Goal: Information Seeking & Learning: Learn about a topic

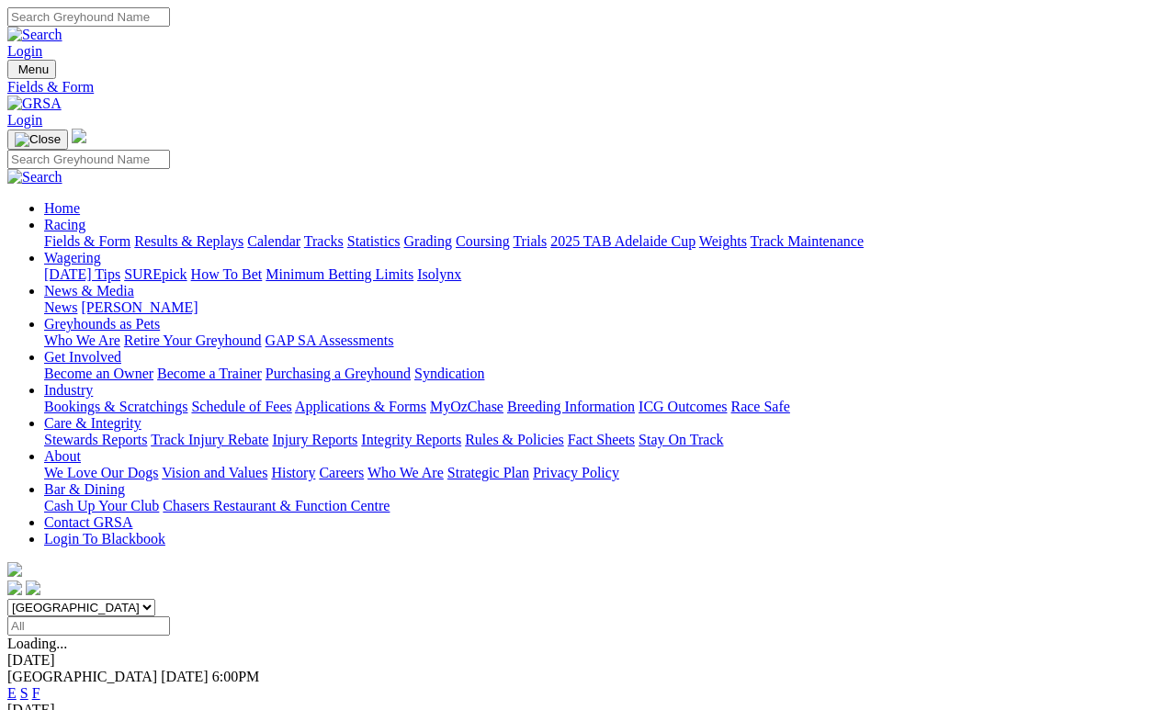
scroll to position [63, 0]
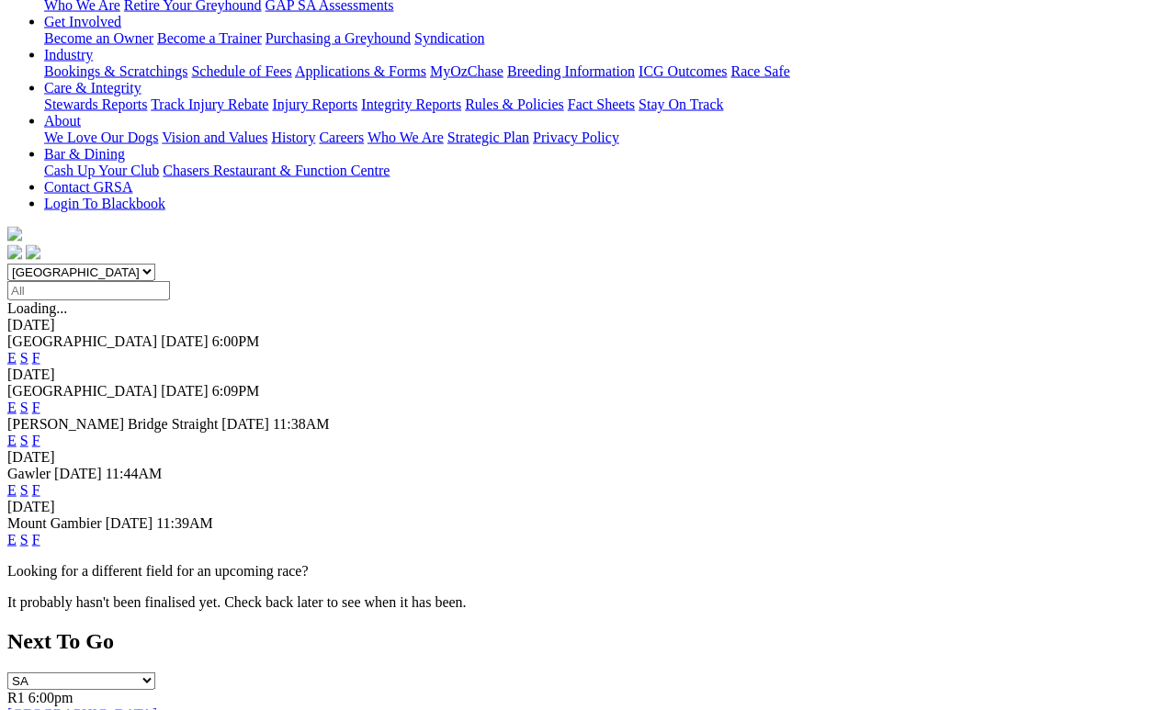
scroll to position [336, 0]
click at [40, 482] on link "F" at bounding box center [36, 490] width 8 height 16
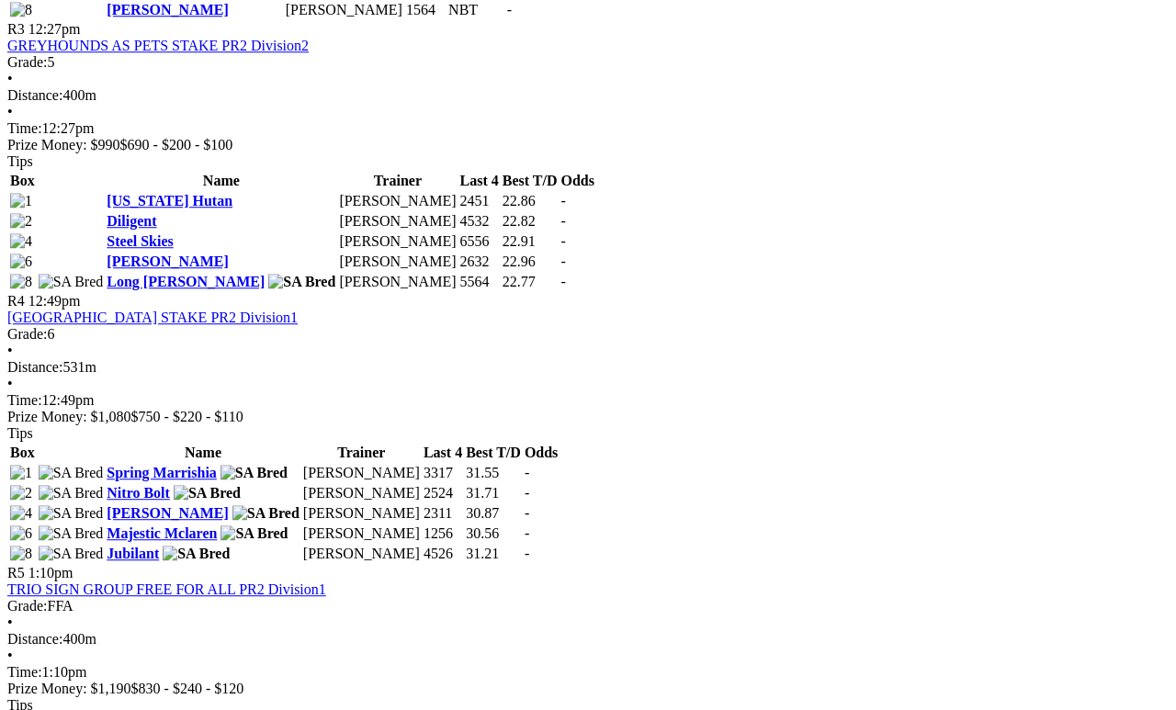
scroll to position [1429, 5]
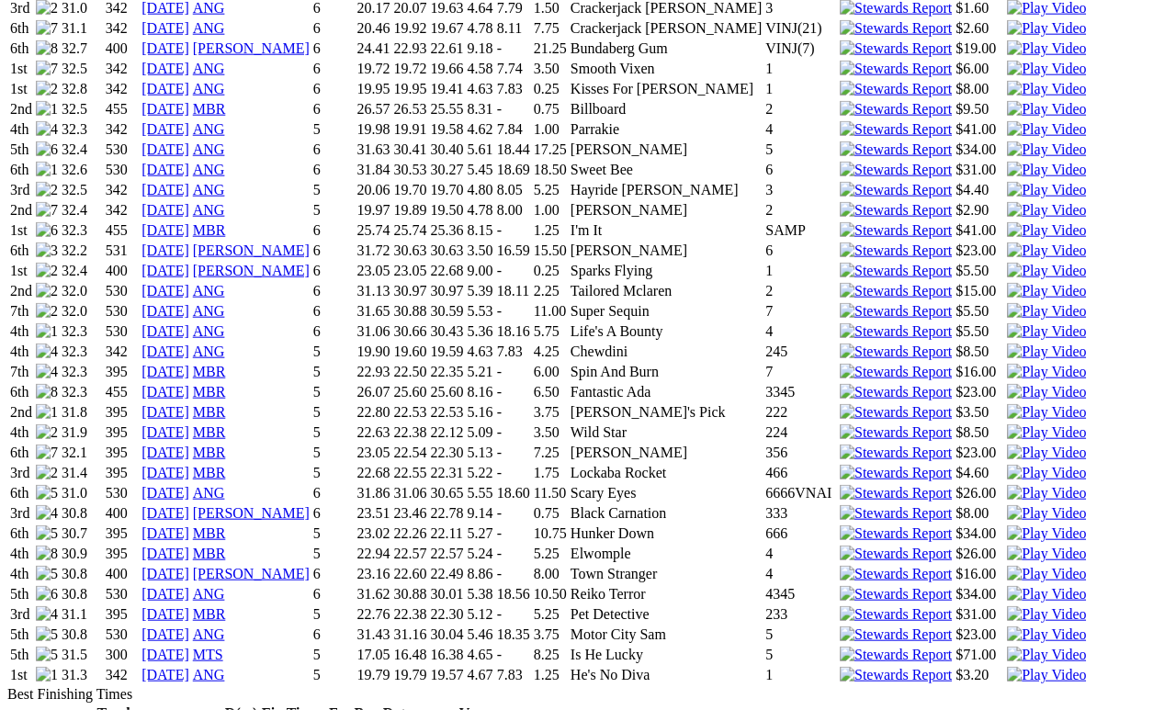
scroll to position [2215, 1]
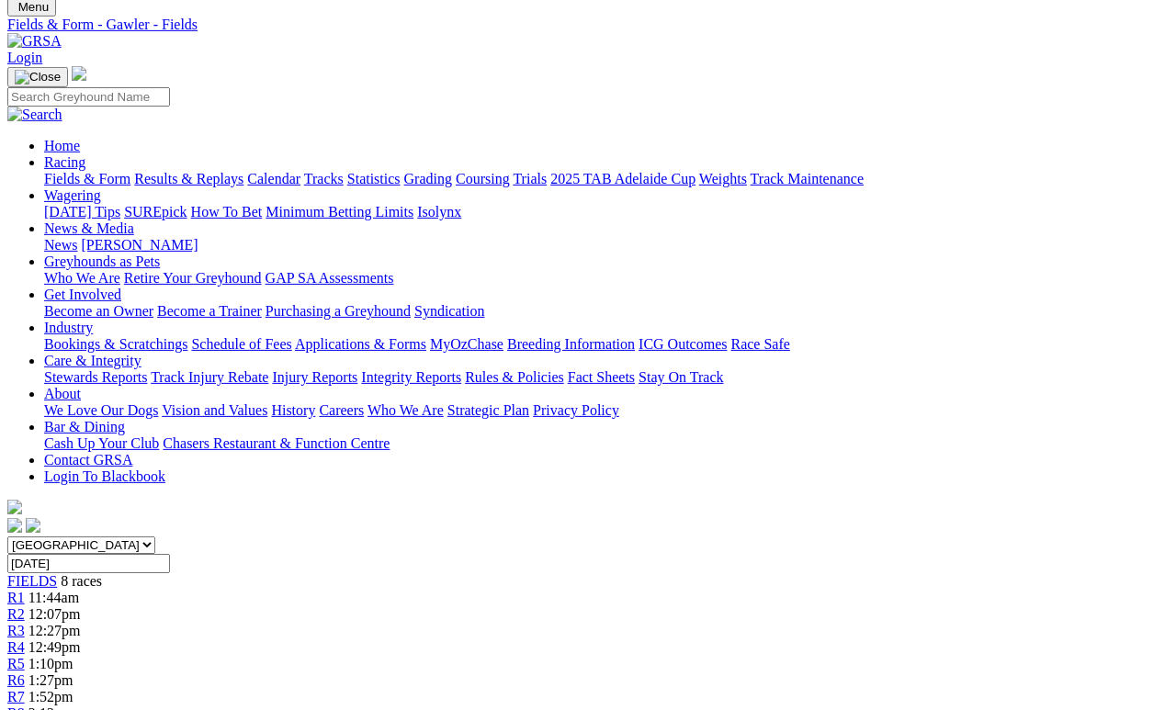
scroll to position [56, 0]
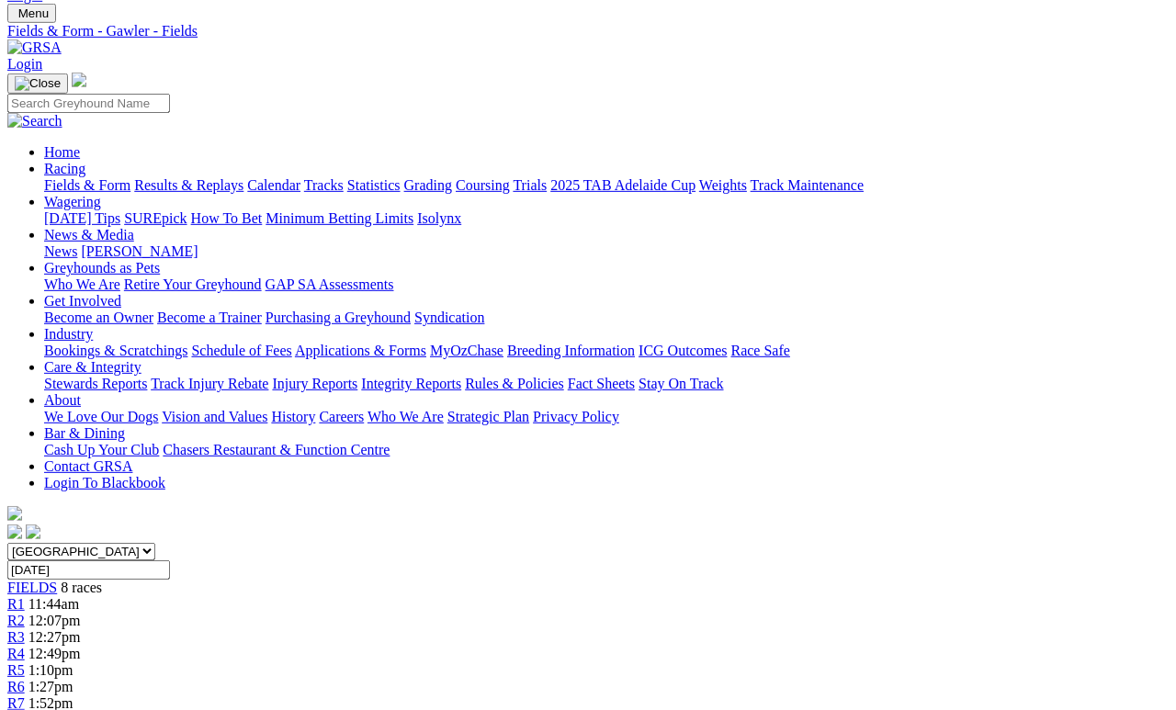
click at [74, 709] on span "2:12pm" at bounding box center [50, 720] width 45 height 16
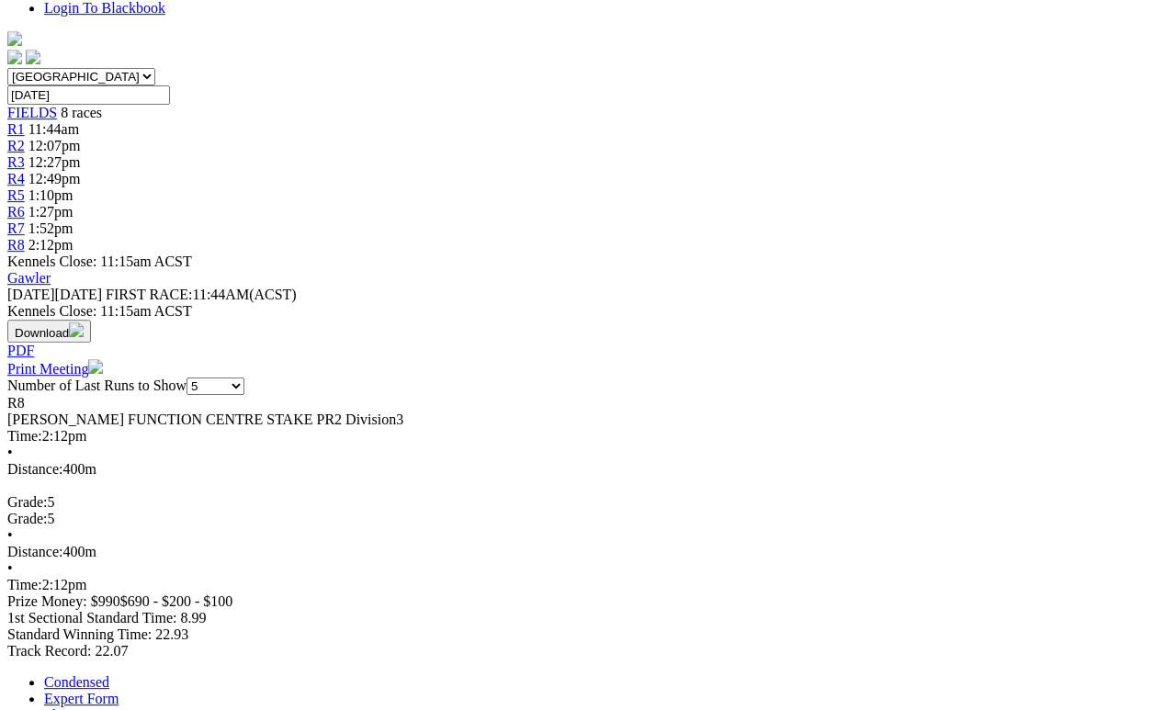
scroll to position [538, 0]
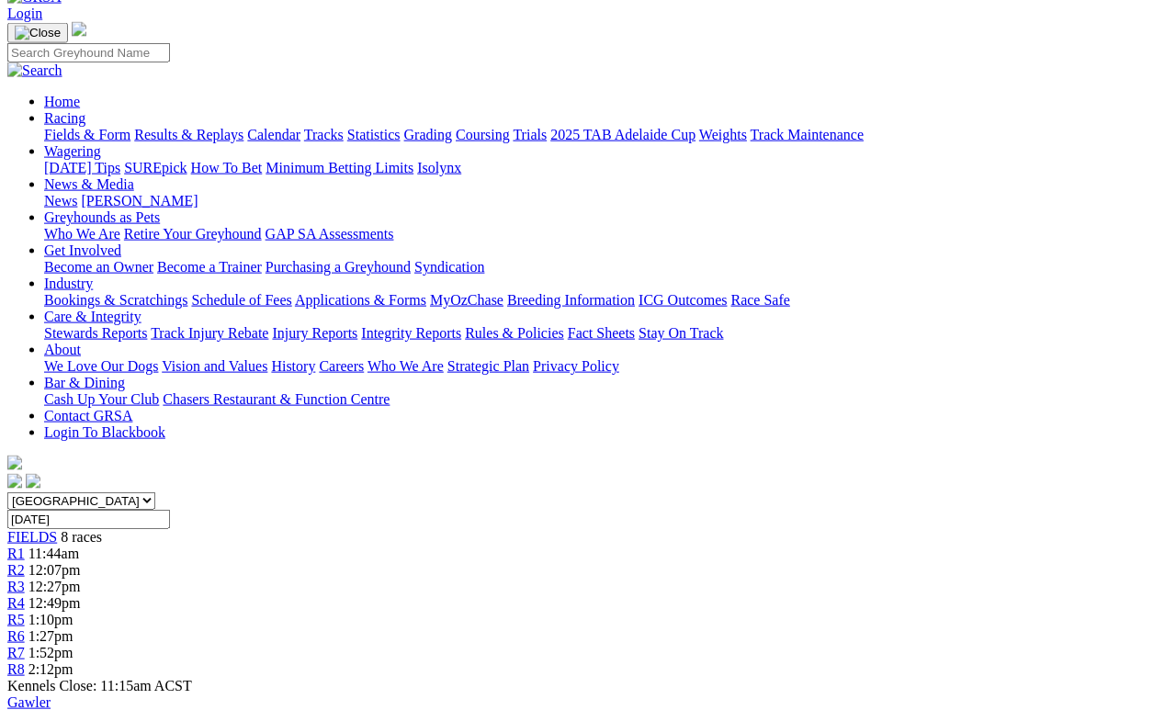
scroll to position [0, 0]
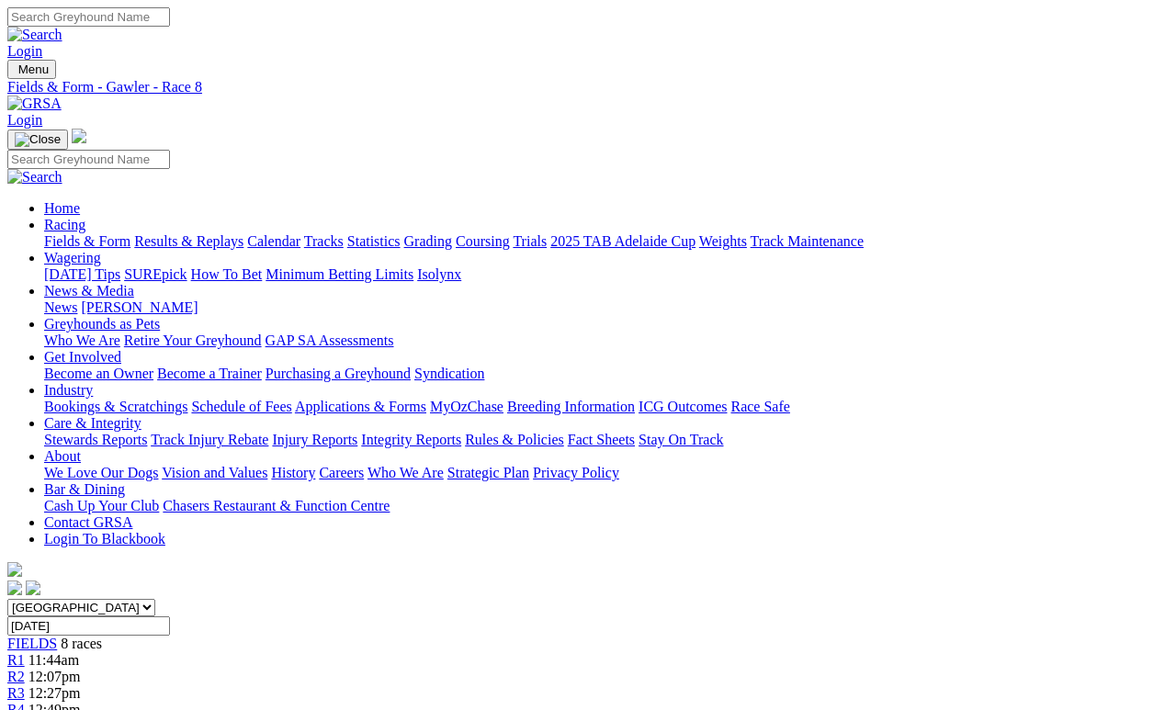
click at [73, 233] on link "Fields & Form" at bounding box center [87, 241] width 86 height 16
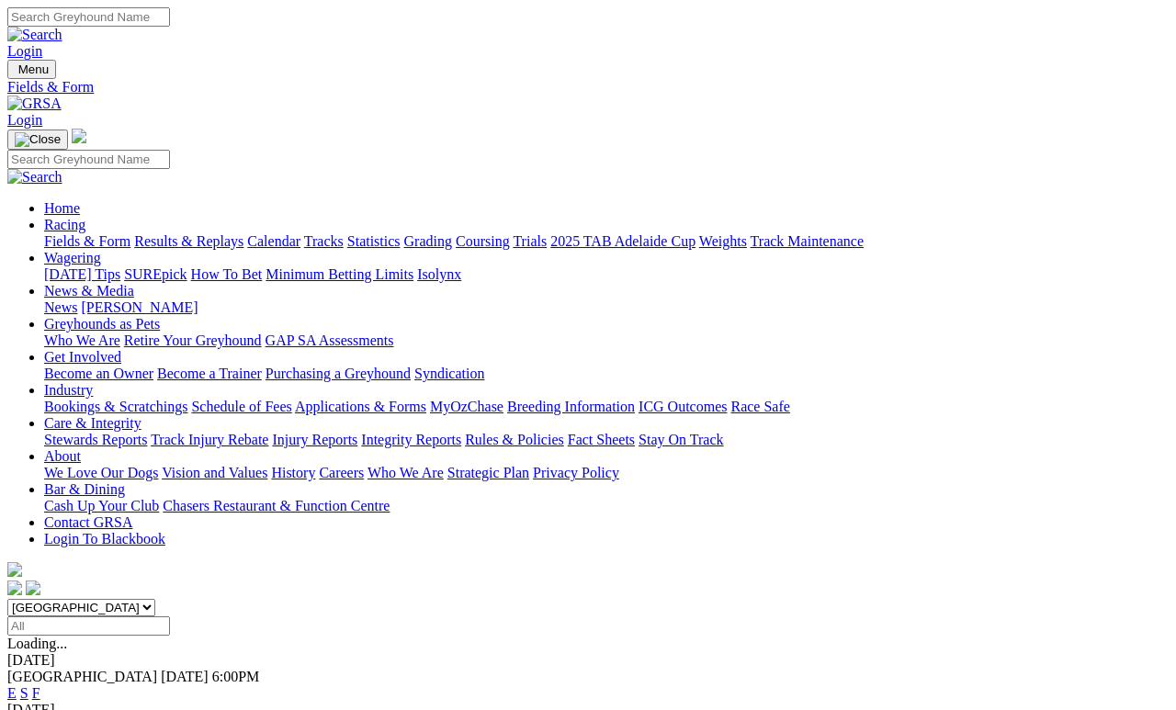
click at [134, 283] on link "News & Media" at bounding box center [89, 291] width 90 height 16
click at [77, 300] on link "News" at bounding box center [60, 308] width 33 height 16
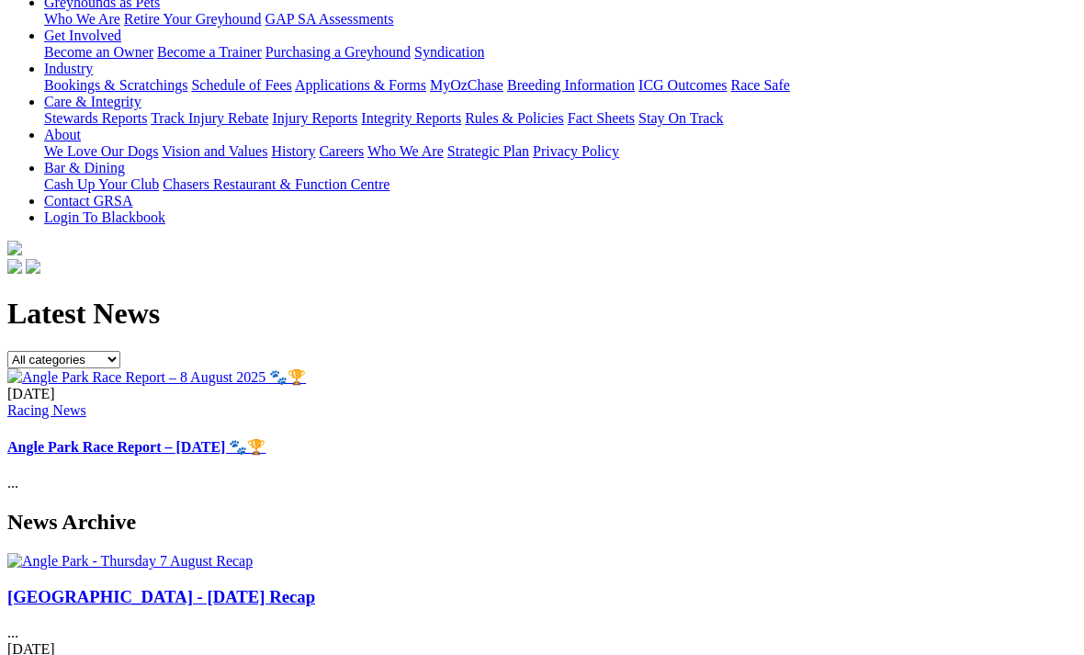
scroll to position [324, 0]
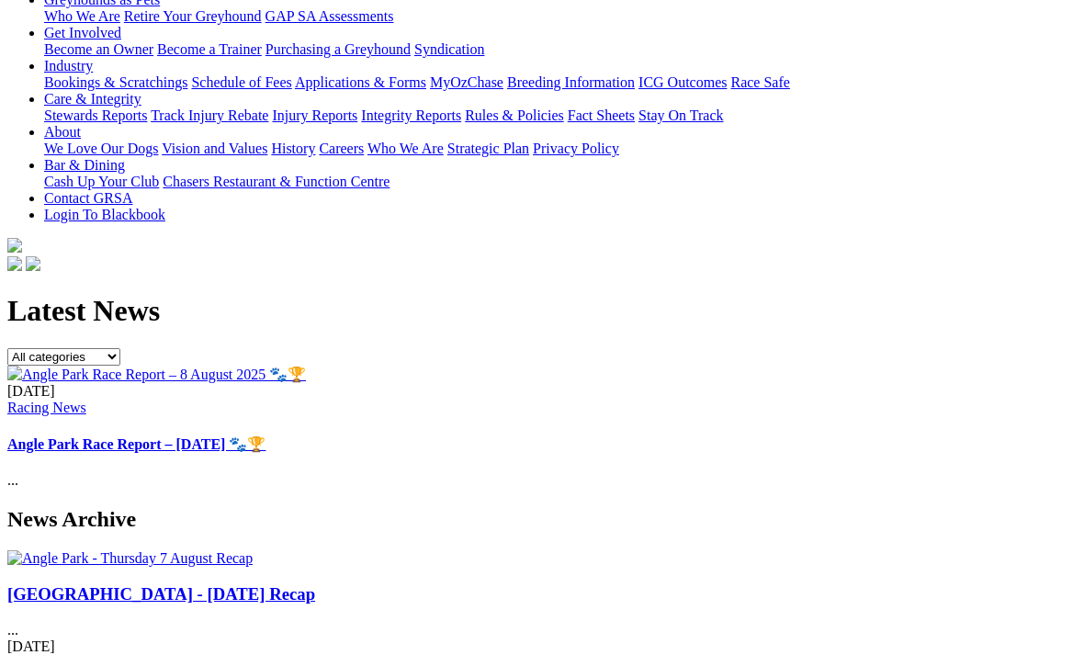
click at [266, 437] on link "Angle Park Race Report – 8 August 2025 🐾🏆" at bounding box center [136, 445] width 258 height 16
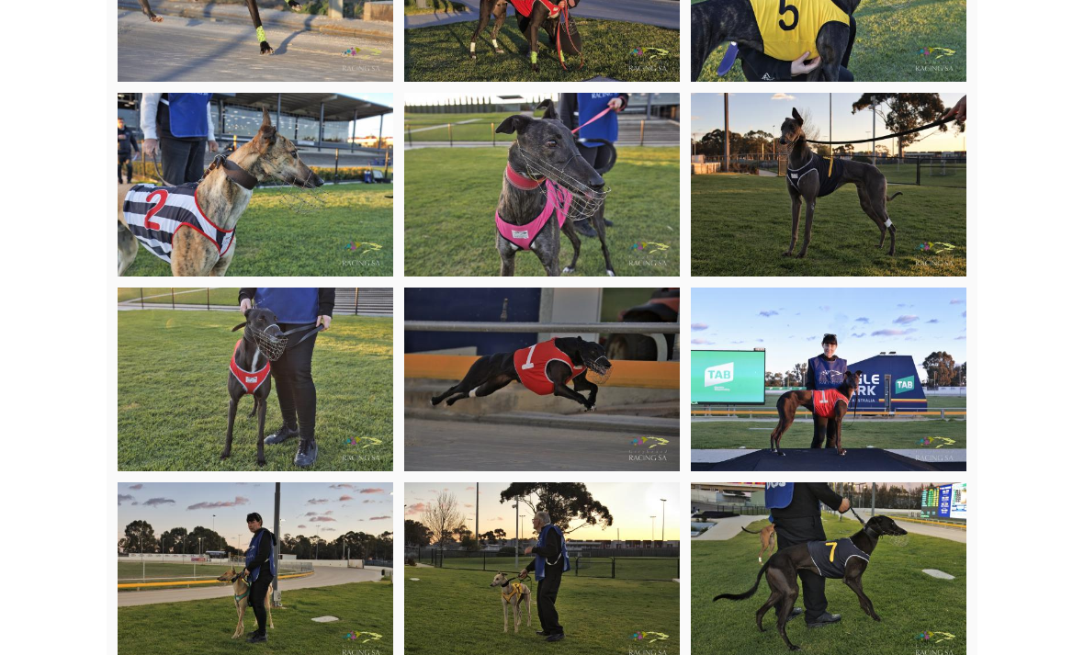
scroll to position [2447, 0]
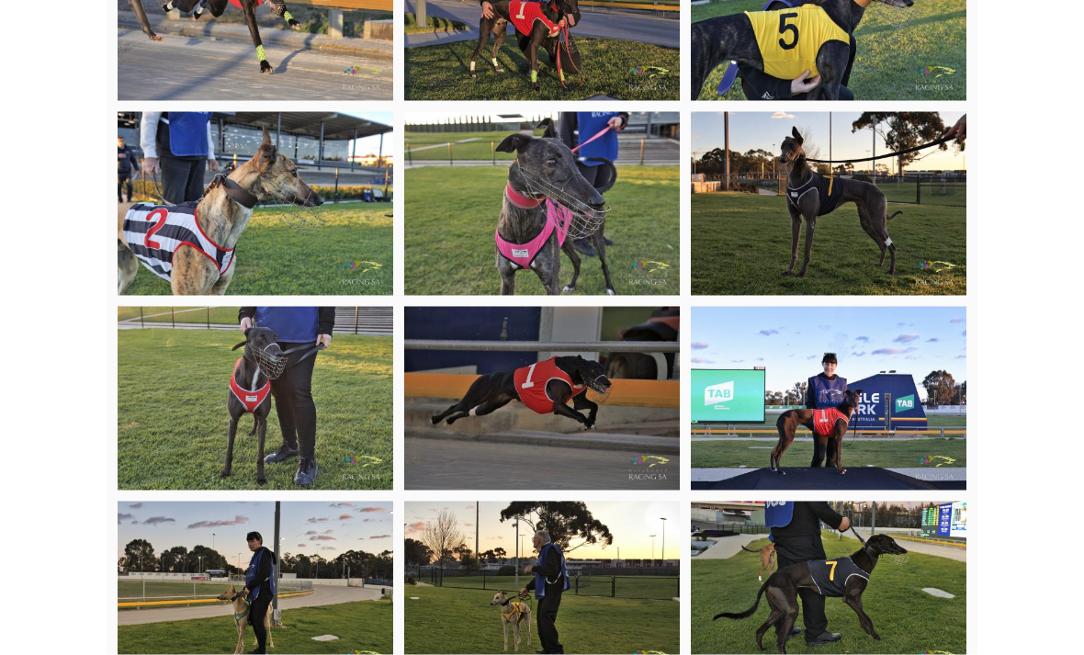
click at [292, 202] on img at bounding box center [256, 204] width 276 height 184
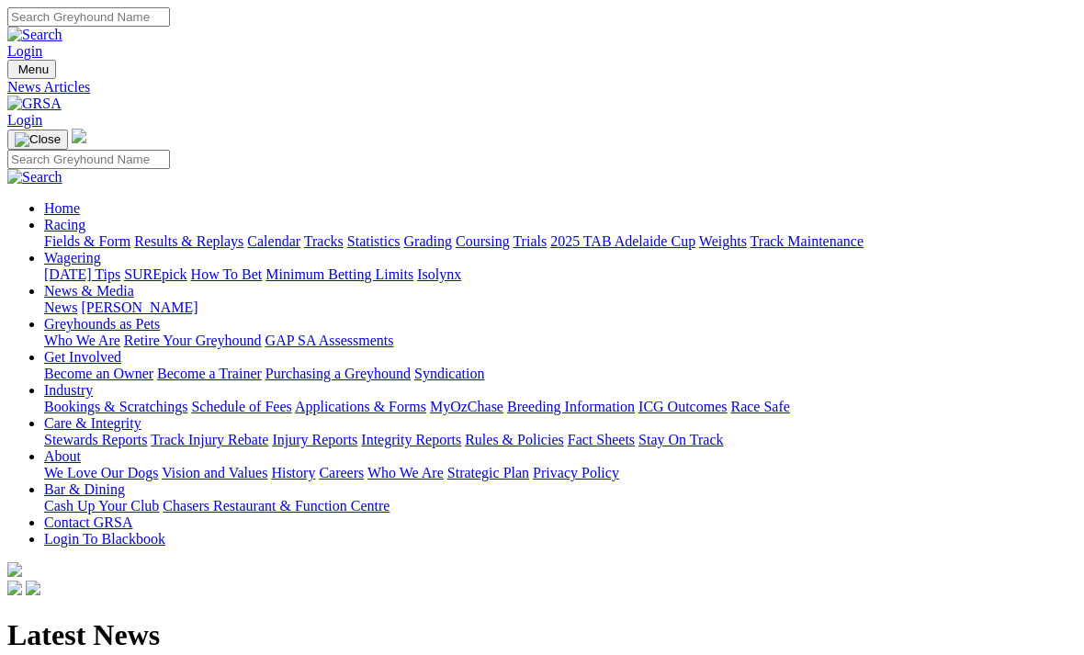
scroll to position [324, 0]
click at [85, 217] on link "Racing" at bounding box center [64, 225] width 41 height 16
click at [93, 233] on link "Fields & Form" at bounding box center [87, 241] width 86 height 16
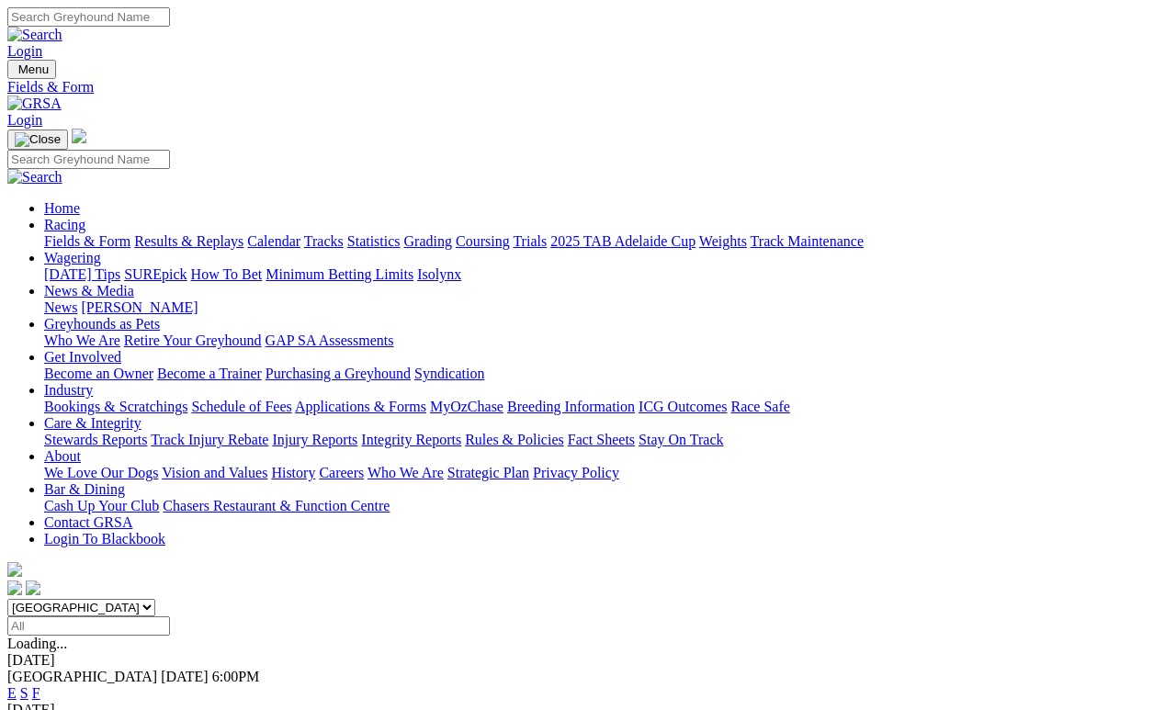
click at [696, 233] on link "2025 TAB Adelaide Cup" at bounding box center [622, 241] width 145 height 16
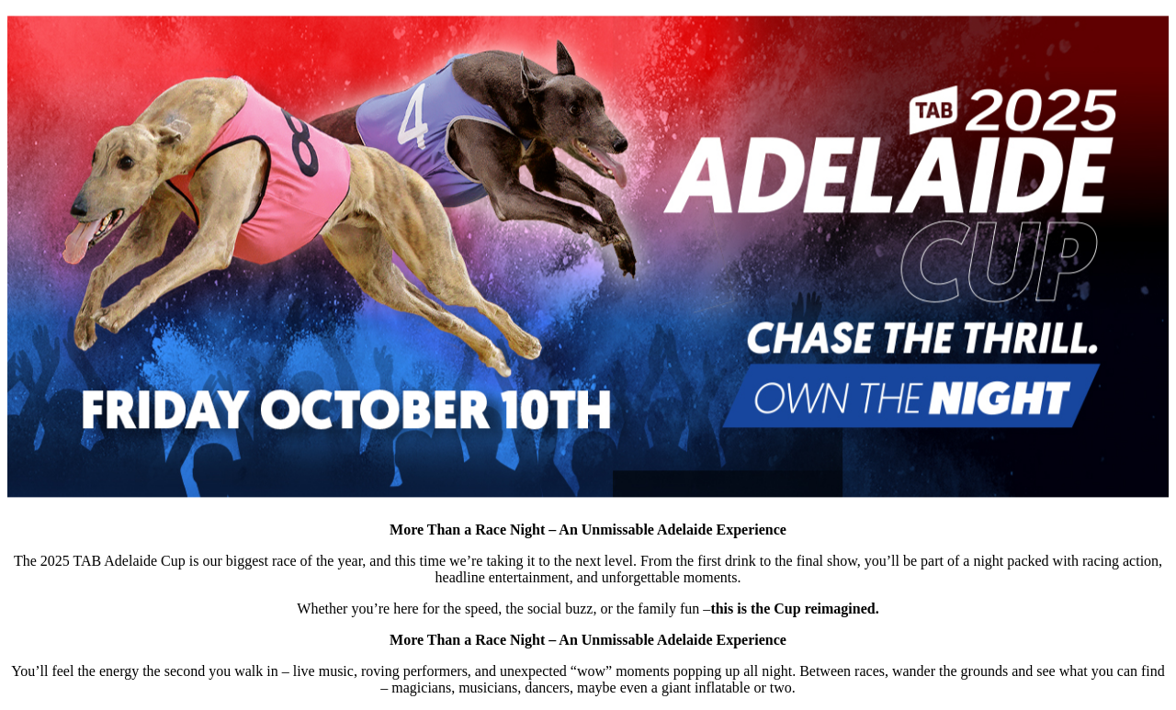
scroll to position [656, 0]
